Goal: Task Accomplishment & Management: Use online tool/utility

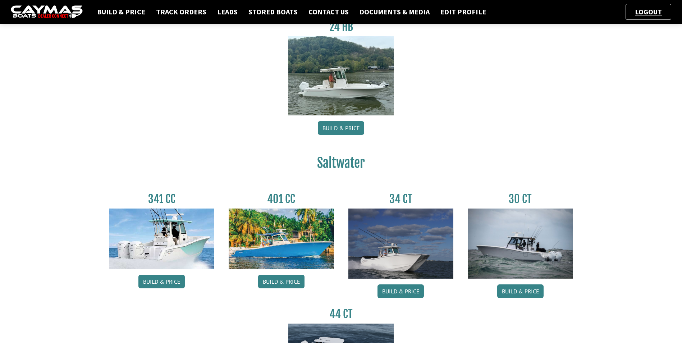
scroll to position [216, 0]
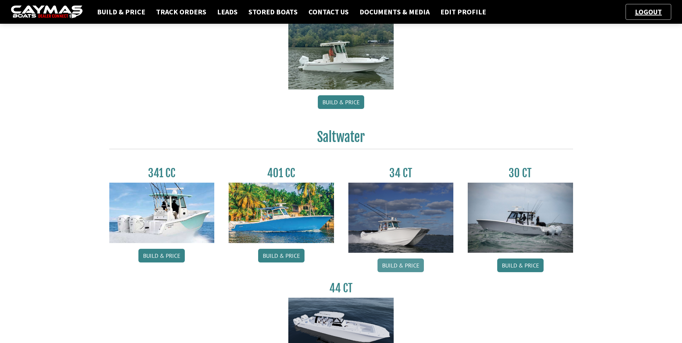
click at [404, 259] on link "Build & Price" at bounding box center [401, 266] width 46 height 14
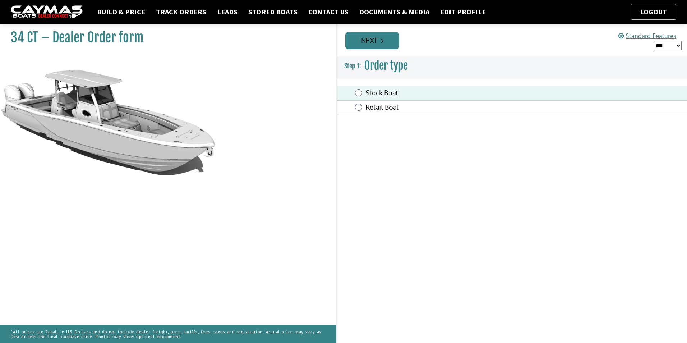
click at [382, 43] on icon "Pagination" at bounding box center [382, 40] width 3 height 7
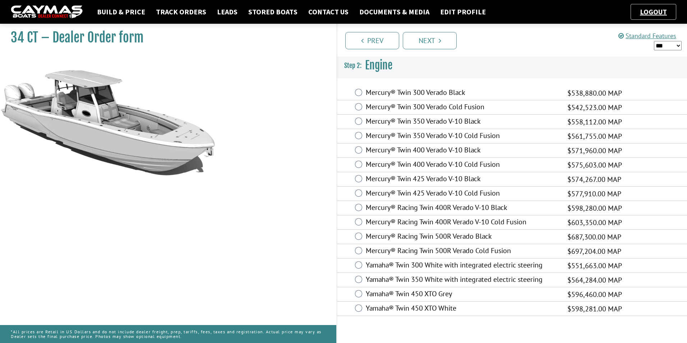
click at [677, 45] on select "*** ****** ******" at bounding box center [668, 45] width 28 height 9
select select "*"
click at [654, 41] on select "*** ****** ******" at bounding box center [668, 45] width 28 height 9
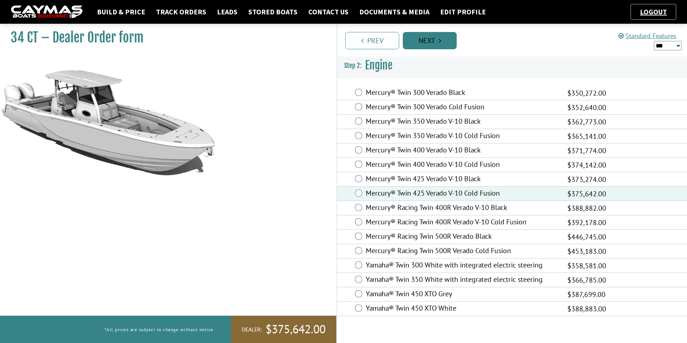
click at [443, 37] on link "Next" at bounding box center [430, 40] width 54 height 17
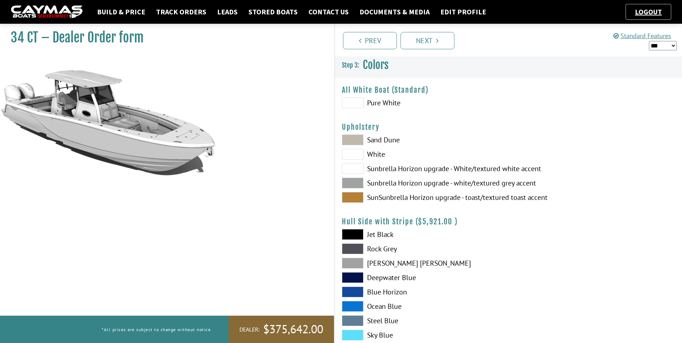
click at [353, 101] on span at bounding box center [353, 102] width 22 height 11
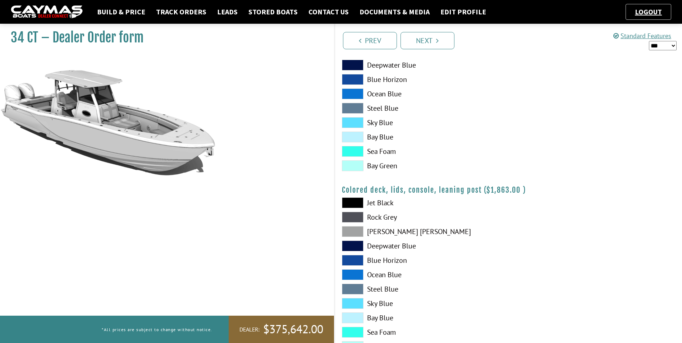
scroll to position [785, 0]
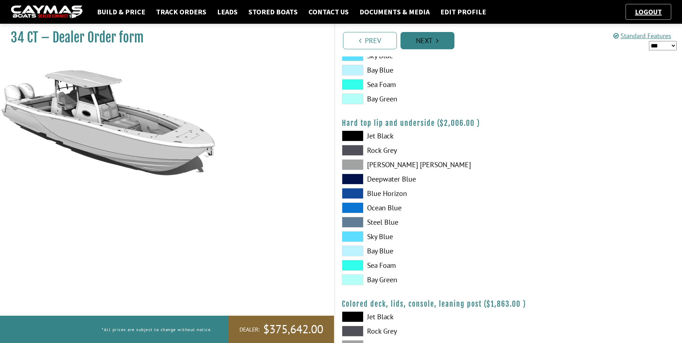
click at [434, 38] on link "Next" at bounding box center [428, 40] width 54 height 17
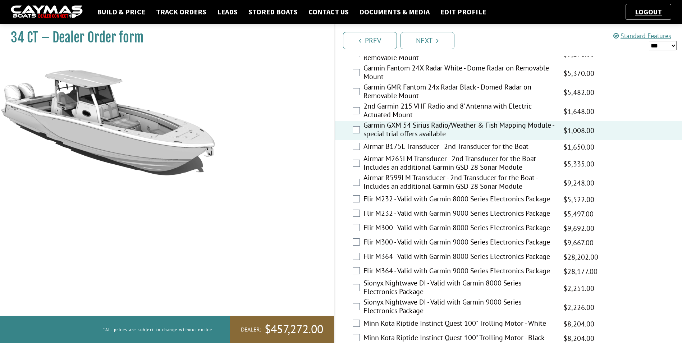
scroll to position [1263, 0]
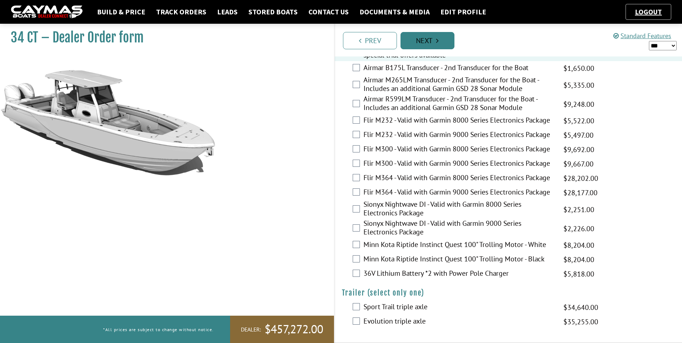
click at [435, 42] on link "Next" at bounding box center [428, 40] width 54 height 17
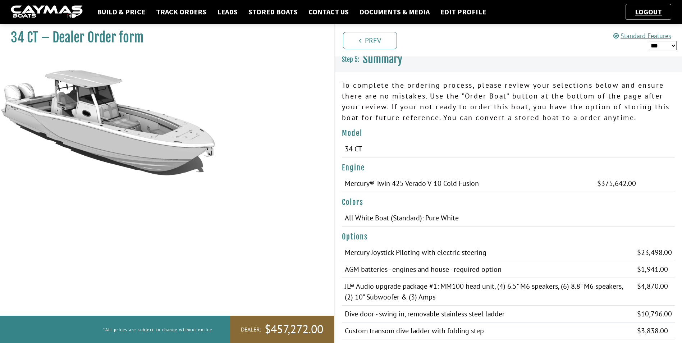
scroll to position [0, 0]
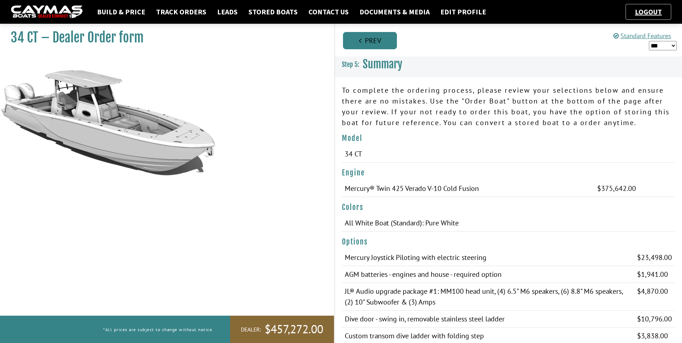
click at [360, 39] on icon "Pagination" at bounding box center [360, 40] width 3 height 7
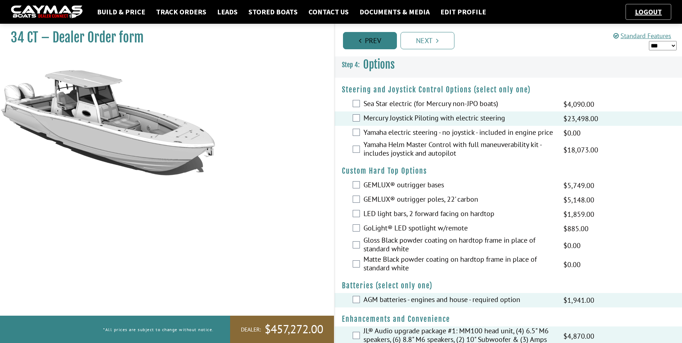
click at [362, 38] on link "Prev" at bounding box center [370, 40] width 54 height 17
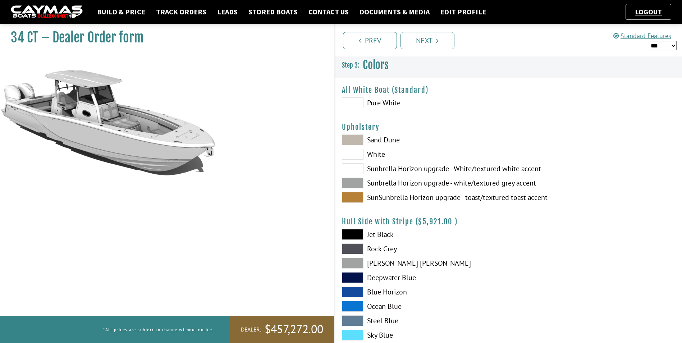
click at [350, 197] on span at bounding box center [353, 197] width 22 height 11
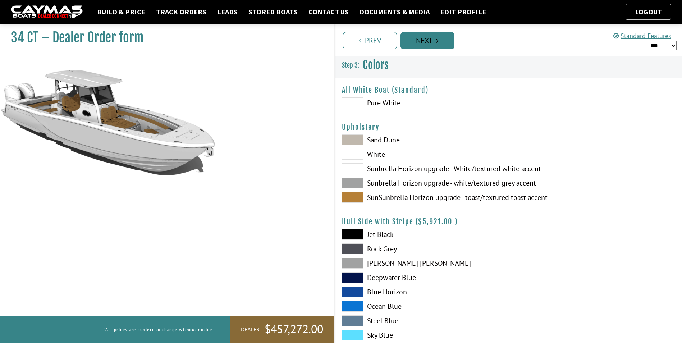
click at [448, 38] on link "Next" at bounding box center [428, 40] width 54 height 17
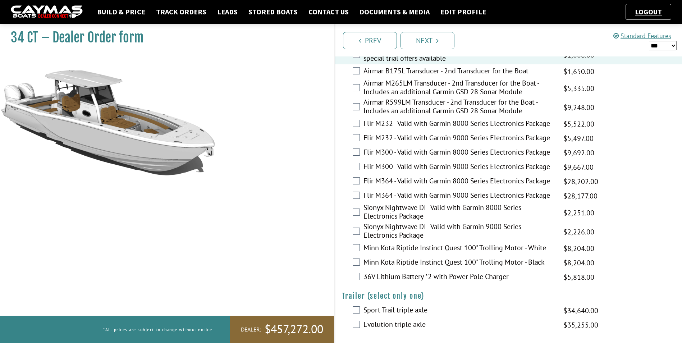
scroll to position [1263, 0]
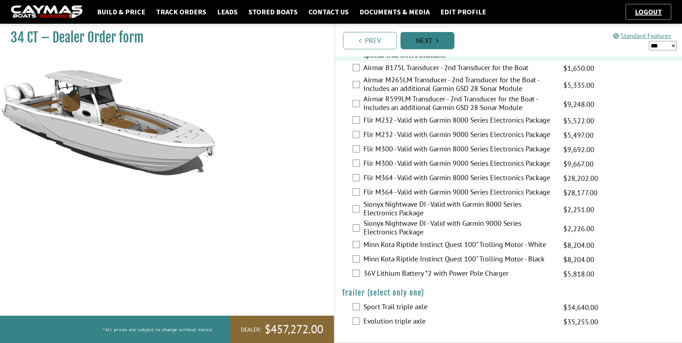
click at [437, 41] on icon "Pagination" at bounding box center [437, 40] width 3 height 7
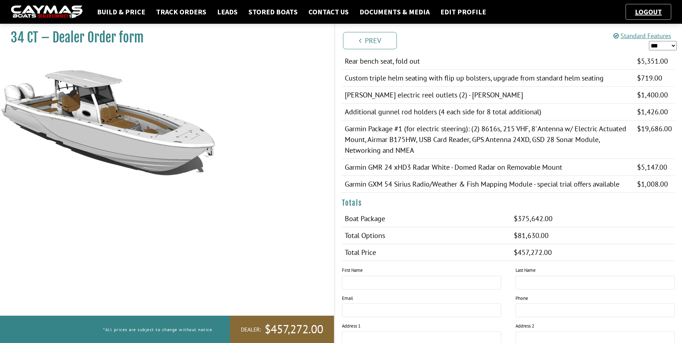
scroll to position [539, 0]
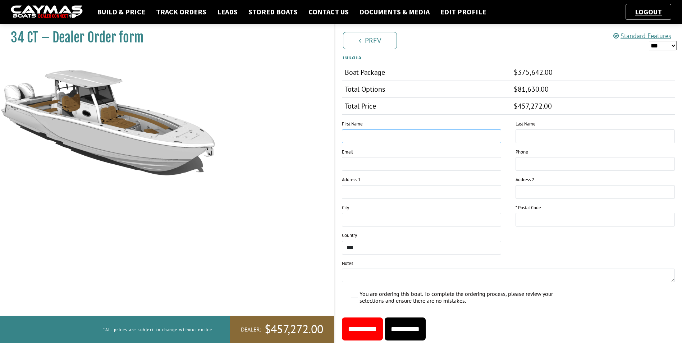
click at [360, 135] on input "text" at bounding box center [421, 136] width 159 height 14
type input "*****"
click at [351, 280] on textarea at bounding box center [508, 276] width 333 height 14
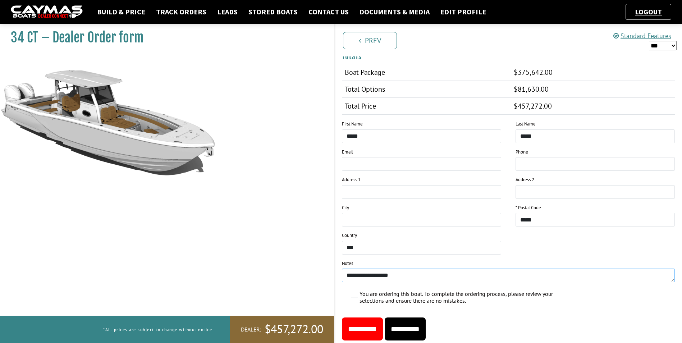
type textarea "**********"
click at [368, 330] on input "**********" at bounding box center [362, 328] width 41 height 23
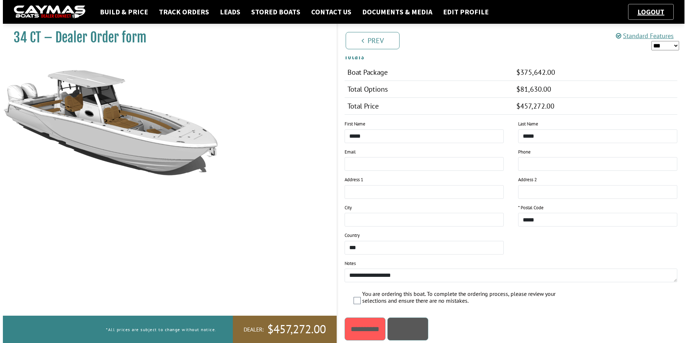
scroll to position [0, 0]
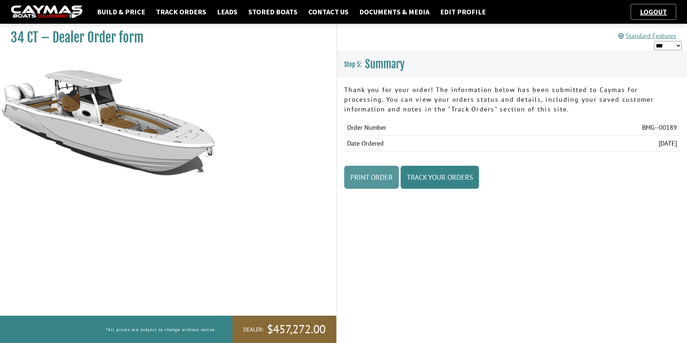
click at [384, 178] on link "Print Order" at bounding box center [371, 177] width 55 height 23
